Goal: Browse casually

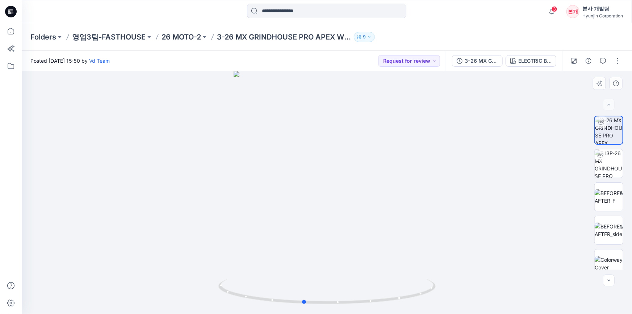
drag, startPoint x: 305, startPoint y: 260, endPoint x: 498, endPoint y: 229, distance: 196.1
click at [498, 229] on div at bounding box center [327, 192] width 610 height 243
drag, startPoint x: 354, startPoint y: 260, endPoint x: 371, endPoint y: 253, distance: 18.8
click at [371, 253] on div at bounding box center [327, 192] width 610 height 243
drag, startPoint x: 338, startPoint y: 93, endPoint x: 347, endPoint y: 188, distance: 95.3
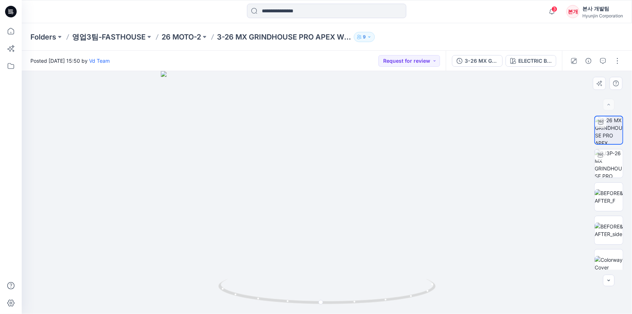
click at [347, 188] on img at bounding box center [327, 192] width 332 height 243
drag, startPoint x: 365, startPoint y: 152, endPoint x: 327, endPoint y: 166, distance: 40.7
click at [327, 166] on img at bounding box center [326, 192] width 543 height 243
drag, startPoint x: 284, startPoint y: 205, endPoint x: 322, endPoint y: 217, distance: 39.0
click at [340, 209] on img at bounding box center [326, 192] width 543 height 243
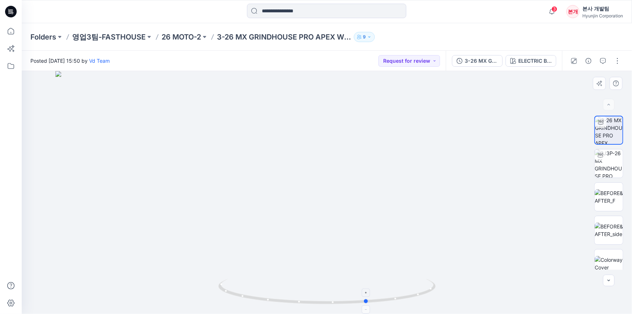
drag, startPoint x: 326, startPoint y: 302, endPoint x: 373, endPoint y: 299, distance: 46.8
click at [373, 299] on icon at bounding box center [327, 292] width 219 height 27
drag, startPoint x: 368, startPoint y: 300, endPoint x: 393, endPoint y: 298, distance: 25.4
click at [393, 298] on icon at bounding box center [327, 292] width 219 height 27
drag, startPoint x: 362, startPoint y: 300, endPoint x: 385, endPoint y: 298, distance: 22.6
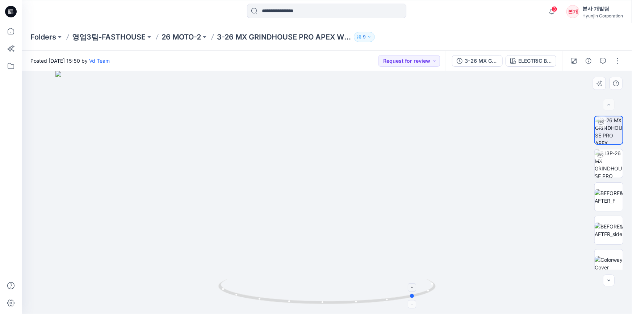
click at [385, 298] on icon at bounding box center [327, 292] width 219 height 27
drag, startPoint x: 363, startPoint y: 301, endPoint x: 390, endPoint y: 298, distance: 27.0
click at [390, 298] on icon at bounding box center [327, 292] width 219 height 27
drag, startPoint x: 340, startPoint y: 305, endPoint x: 365, endPoint y: 302, distance: 25.2
click at [365, 302] on icon at bounding box center [327, 292] width 219 height 27
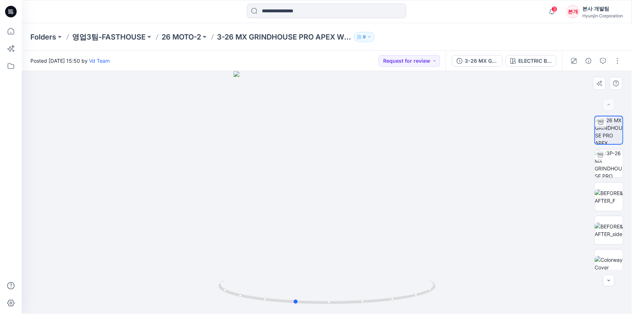
drag, startPoint x: 365, startPoint y: 302, endPoint x: 442, endPoint y: 289, distance: 78.5
click at [439, 290] on div at bounding box center [327, 192] width 610 height 243
drag, startPoint x: 334, startPoint y: 304, endPoint x: 415, endPoint y: 292, distance: 82.3
click at [415, 292] on icon at bounding box center [327, 292] width 219 height 27
drag, startPoint x: 308, startPoint y: 193, endPoint x: 413, endPoint y: 177, distance: 106.5
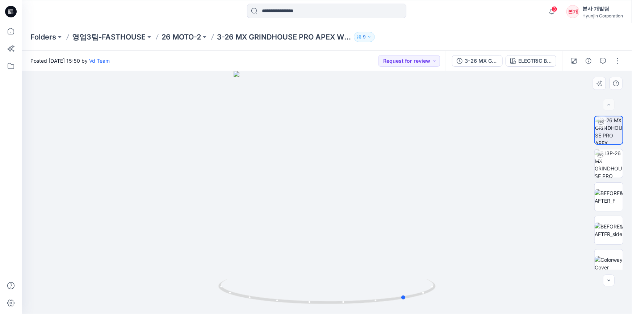
click at [411, 178] on div at bounding box center [327, 192] width 610 height 243
drag, startPoint x: 202, startPoint y: 155, endPoint x: 195, endPoint y: 156, distance: 6.6
click at [195, 156] on div at bounding box center [327, 192] width 610 height 243
